Goal: Task Accomplishment & Management: Manage account settings

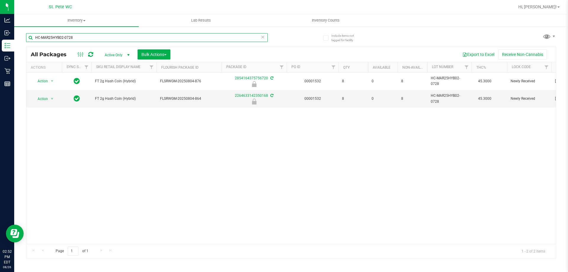
drag, startPoint x: 86, startPoint y: 38, endPoint x: 67, endPoint y: 36, distance: 19.4
click at [67, 36] on input "HC-MAR25HYB02-0728" at bounding box center [147, 37] width 242 height 9
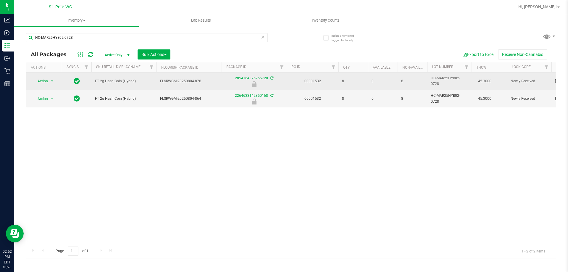
click at [117, 82] on span "FT 2g Hash Coin (Hybrid)" at bounding box center [124, 81] width 58 height 6
copy tr "FT 2g Hash Coin (Hybrid)"
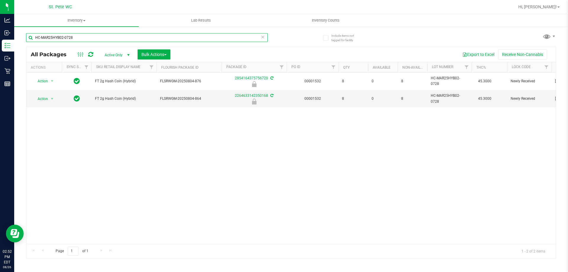
drag, startPoint x: 136, startPoint y: 38, endPoint x: 84, endPoint y: 42, distance: 51.9
click at [25, 29] on div "Include items not tagged for facility HC-MAR25HYB02-0728 All Packages Active On…" at bounding box center [291, 116] width 554 height 181
paste input "FT 2g Hash Coin (Hybrid)"
type input "FT 2g Hash Coin (Hybrid)"
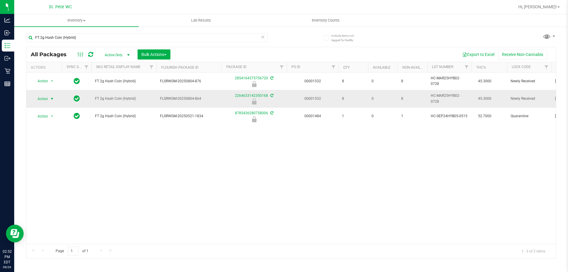
click at [53, 98] on span "select" at bounding box center [52, 99] width 5 height 5
click at [48, 165] on li "Unlock package" at bounding box center [52, 169] width 38 height 9
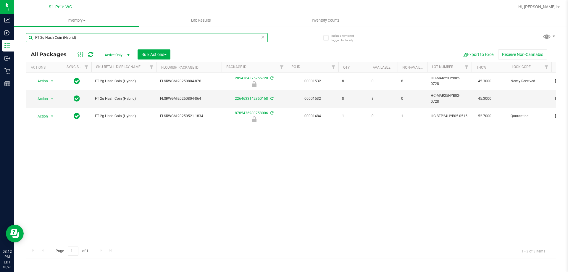
click at [95, 41] on input "FT 2g Hash Coin (Hybrid)" at bounding box center [147, 37] width 242 height 9
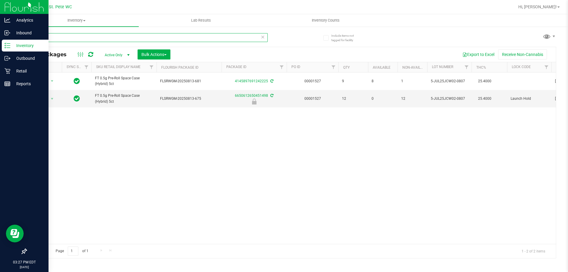
type input "jcw"
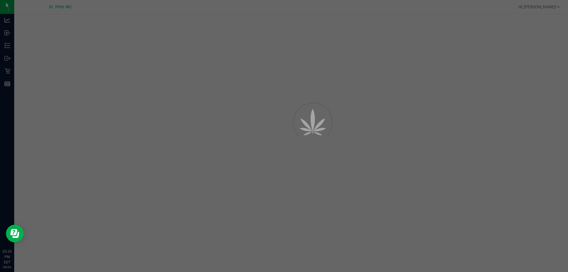
click at [6, 71] on div at bounding box center [284, 136] width 568 height 272
click at [8, 72] on div at bounding box center [284, 136] width 568 height 272
click at [8, 72] on icon at bounding box center [7, 71] width 6 height 6
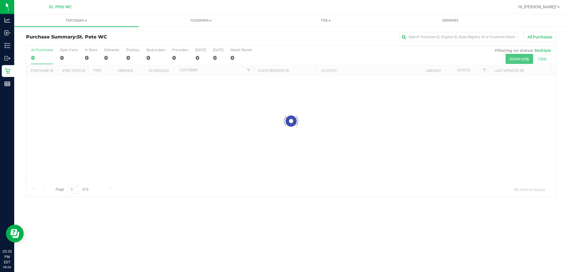
click at [78, 28] on div "Purchase Summary: St. Pete WC All Purchases Loading... All Purchases 0 Open Car…" at bounding box center [291, 114] width 554 height 177
click at [78, 22] on span "Purchases" at bounding box center [76, 20] width 125 height 5
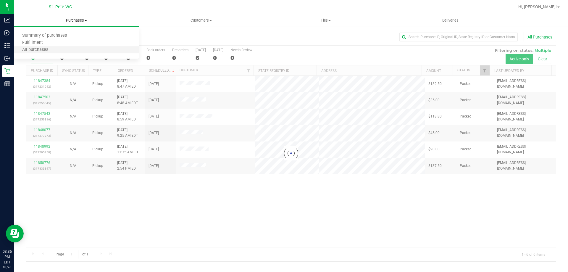
click at [69, 47] on li "All purchases" at bounding box center [76, 49] width 125 height 7
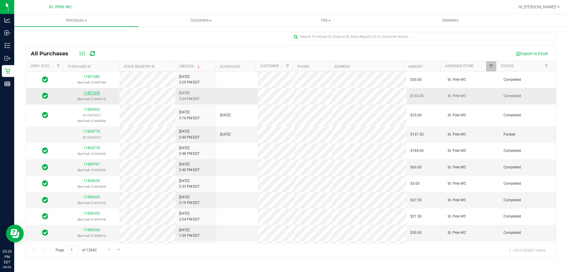
click at [88, 94] on link "11851035" at bounding box center [91, 93] width 17 height 4
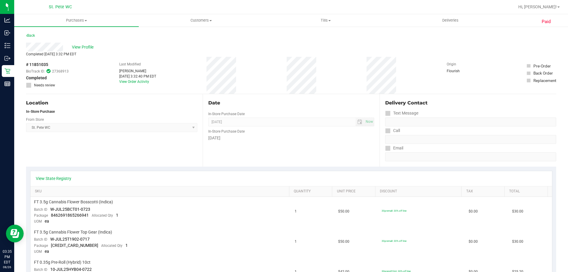
click at [82, 44] on div "View Profile" at bounding box center [291, 47] width 530 height 9
click at [82, 46] on span "View Profile" at bounding box center [84, 47] width 24 height 6
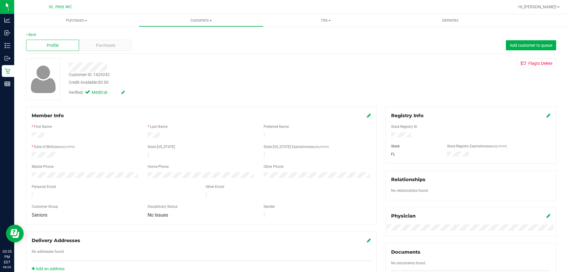
scroll to position [30, 0]
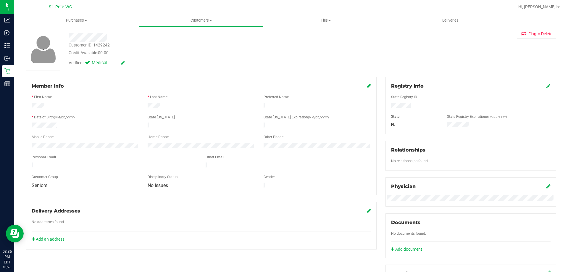
click at [363, 86] on div "Member Info" at bounding box center [202, 86] width 340 height 7
click at [364, 86] on div "Member Info" at bounding box center [202, 86] width 340 height 7
click at [368, 86] on icon at bounding box center [369, 85] width 4 height 5
click at [204, 195] on span "No Issues" at bounding box center [197, 191] width 99 height 8
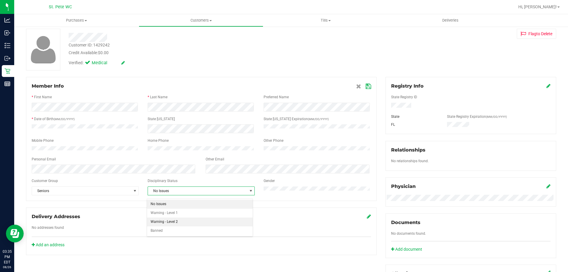
click at [178, 223] on li "Warning - Level 2" at bounding box center [200, 222] width 106 height 9
click at [362, 91] on div at bounding box center [202, 92] width 340 height 5
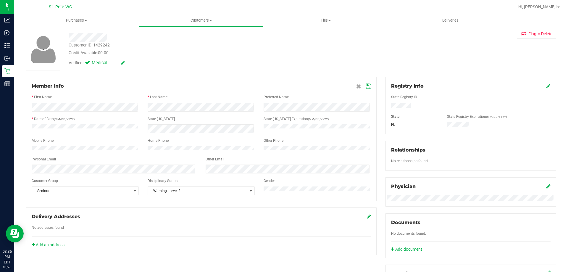
click at [362, 90] on span at bounding box center [363, 86] width 15 height 7
click at [366, 88] on icon at bounding box center [368, 86] width 5 height 5
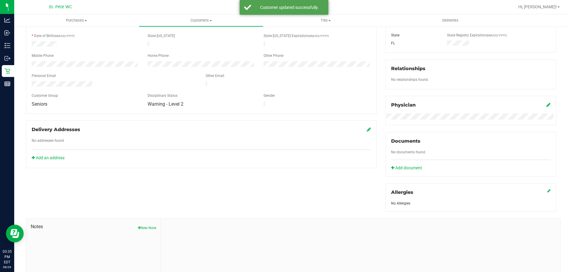
scroll to position [156, 0]
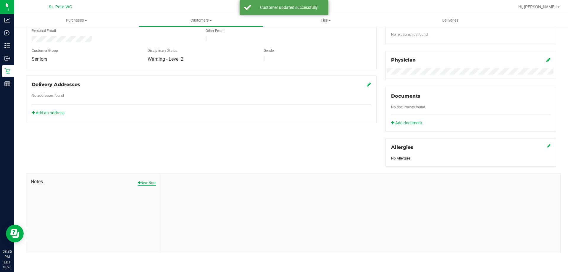
click at [151, 180] on button "New Note" at bounding box center [147, 182] width 18 height 5
click at [191, 192] on div "Note Title" at bounding box center [360, 195] width 391 height 16
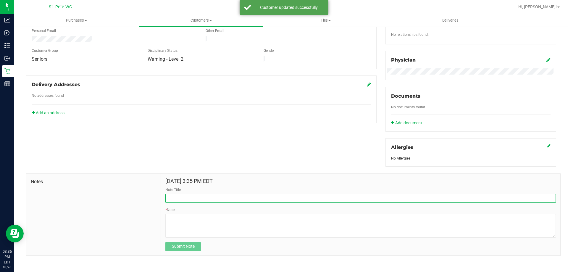
click at [192, 194] on input "Note Title" at bounding box center [360, 198] width 391 height 9
type input "P"
type input "V"
type input "O"
type input "C"
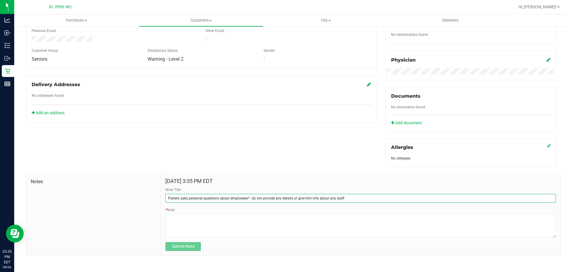
type input "Patient asks personal questions about employees* - do not provide any details o…"
click at [202, 199] on input "Patient asks personal questions about employees* - do not provide any details o…" at bounding box center [360, 198] width 391 height 9
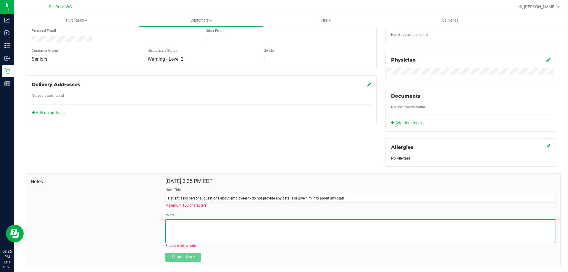
click at [202, 228] on textarea "* Note" at bounding box center [360, 231] width 391 height 24
paste textarea "Patient asks personal questions about employees* - do not provide any details o…"
click at [250, 222] on textarea "* Note" at bounding box center [360, 231] width 391 height 24
click at [343, 224] on textarea "* Note" at bounding box center [360, 231] width 391 height 24
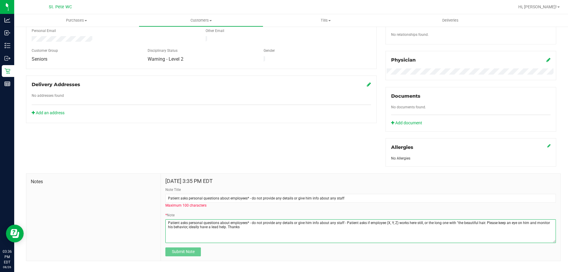
click at [220, 227] on textarea "* Note" at bounding box center [360, 231] width 391 height 24
click at [217, 226] on textarea "* Note" at bounding box center [360, 231] width 391 height 24
click at [213, 229] on textarea "* Note" at bounding box center [360, 231] width 391 height 24
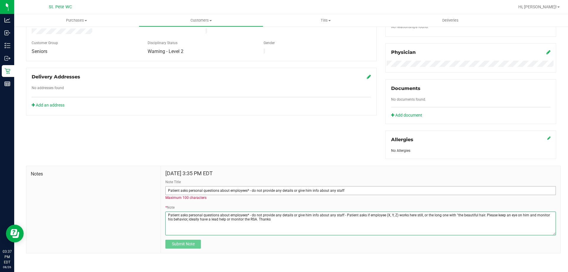
type textarea "Patient asks personal questions about employees* - do not provide any details o…"
drag, startPoint x: 352, startPoint y: 189, endPoint x: 252, endPoint y: 190, distance: 100.6
click at [252, 190] on input "Patient asks personal questions about employees* - do not provide any details o…" at bounding box center [360, 190] width 391 height 9
click at [246, 189] on input "Patient asks personal questions about employees* - do not provide any details o…" at bounding box center [360, 190] width 391 height 9
click at [249, 191] on input "Patient asks personal questions about employees* - do not provide any details o…" at bounding box center [360, 190] width 391 height 9
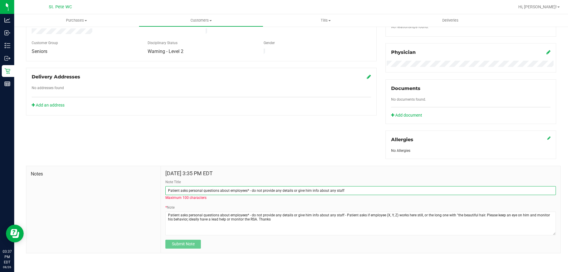
click at [247, 190] on input "Patient asks personal questions about employees* - do not provide any details o…" at bounding box center [360, 190] width 391 height 9
drag, startPoint x: 364, startPoint y: 192, endPoint x: 138, endPoint y: 194, distance: 225.9
click at [138, 194] on div "Notes Aug 26, 2025 3:35 PM EDT Note Title Patient asks personal questions about…" at bounding box center [293, 210] width 535 height 88
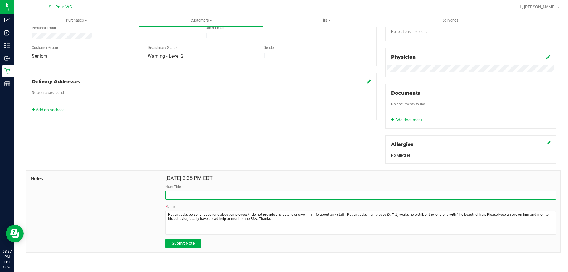
scroll to position [158, 0]
type input "Patient asks personal questions about staff"
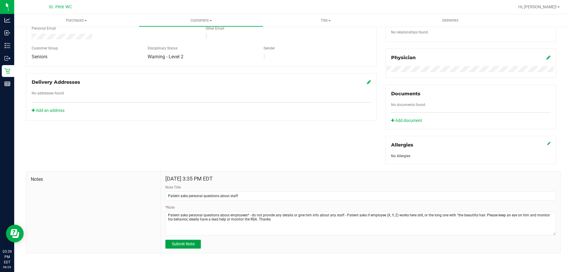
click at [178, 240] on button "Submit Note" at bounding box center [183, 244] width 36 height 9
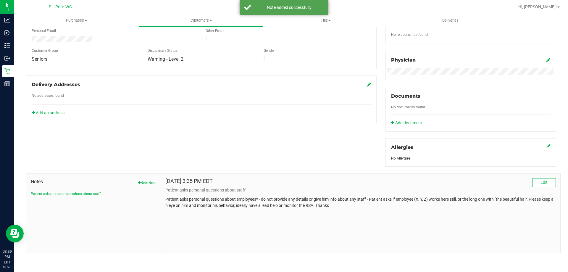
scroll to position [38, 0]
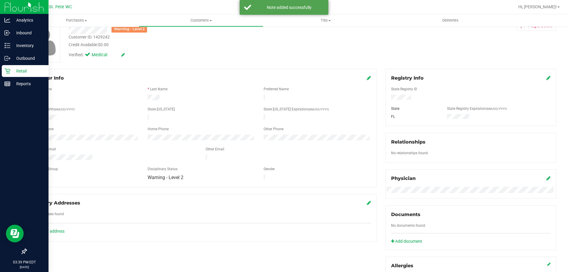
click at [20, 73] on p "Retail" at bounding box center [28, 70] width 36 height 7
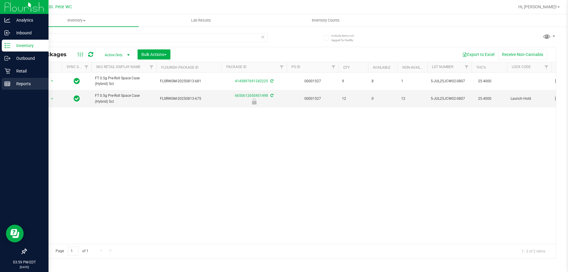
click at [12, 84] on p "Reports" at bounding box center [28, 83] width 36 height 7
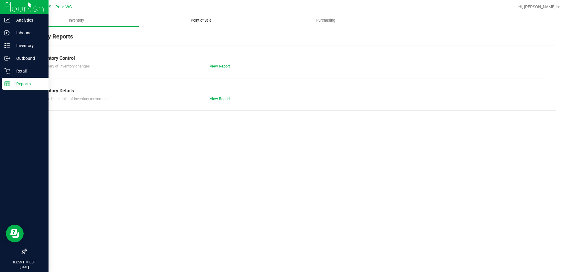
click at [202, 18] on span "Point of Sale" at bounding box center [201, 20] width 37 height 5
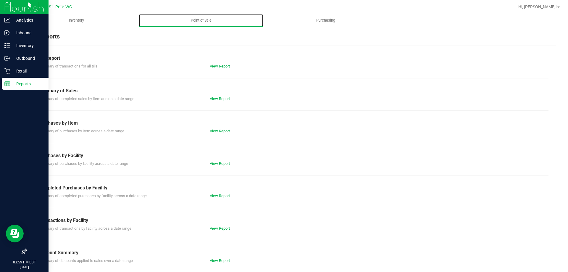
scroll to position [39, 0]
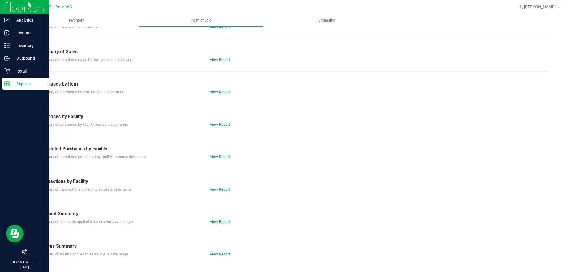
click at [221, 221] on link "View Report" at bounding box center [220, 221] width 20 height 4
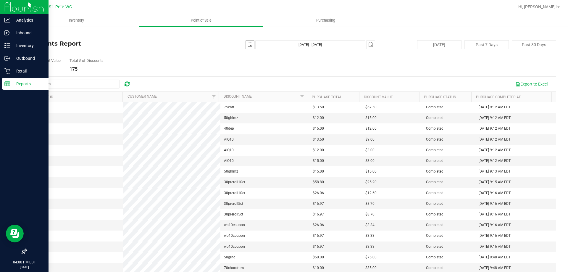
click at [250, 46] on span "select" at bounding box center [250, 45] width 8 height 8
click at [284, 78] on link "1" at bounding box center [291, 77] width 9 height 9
type input "[DATE]"
type input "[DATE] - [DATE]"
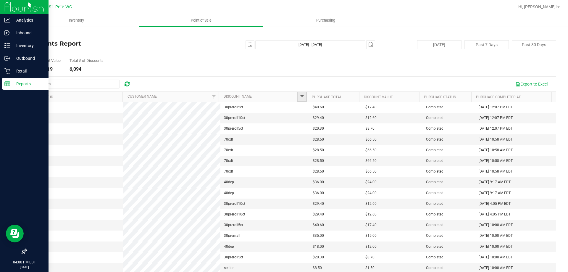
click at [284, 96] on span "Filter" at bounding box center [302, 96] width 5 height 5
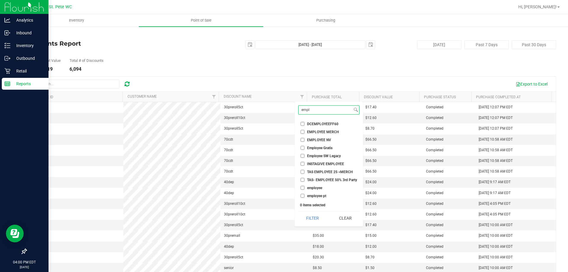
type input "empl"
click at [284, 188] on input "employee" at bounding box center [303, 188] width 4 height 4
checkbox input "true"
click at [284, 194] on input "employee pt" at bounding box center [303, 196] width 4 height 4
checkbox input "true"
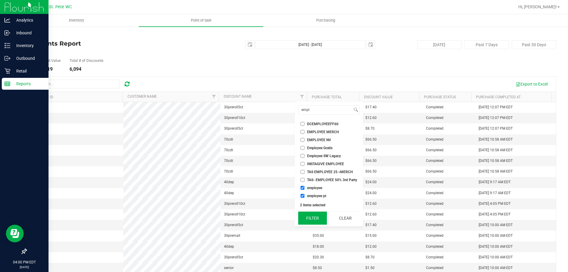
click at [284, 219] on button "Filter" at bounding box center [312, 218] width 28 height 13
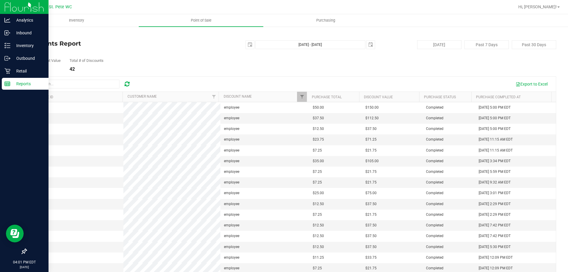
scroll to position [22, 0]
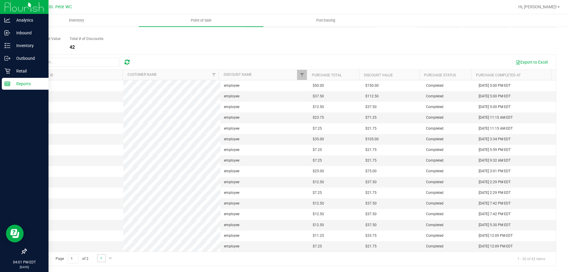
click at [101, 261] on link "Go to the next page" at bounding box center [101, 258] width 9 height 8
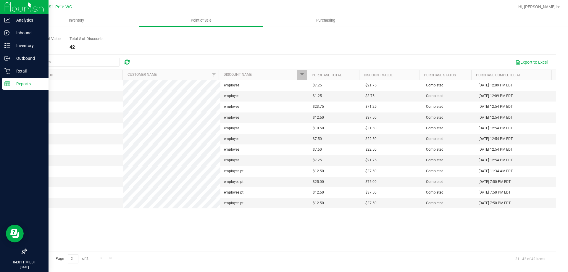
click at [179, 42] on div "Total Discount Value $1,805.25 Total # of Discounts 42" at bounding box center [291, 38] width 530 height 22
click at [17, 46] on p "Inventory" at bounding box center [28, 45] width 36 height 7
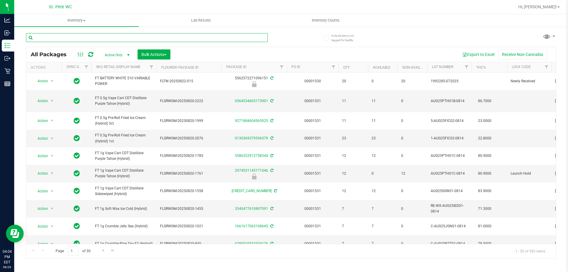
click at [106, 37] on input "text" at bounding box center [147, 37] width 242 height 9
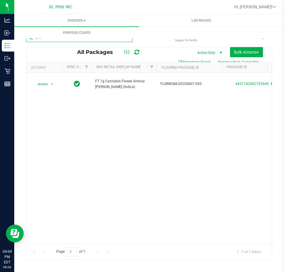
type input "aml"
